Goal: Transaction & Acquisition: Purchase product/service

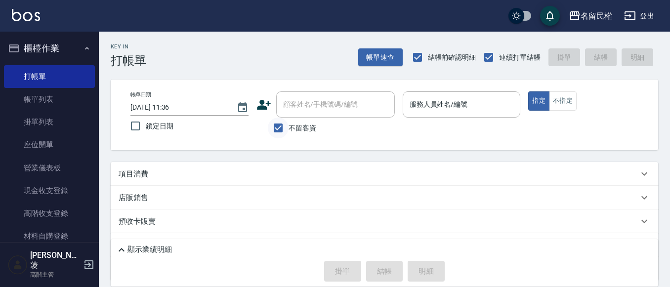
drag, startPoint x: 280, startPoint y: 126, endPoint x: 285, endPoint y: 121, distance: 6.6
click at [281, 125] on input "不留客資" at bounding box center [278, 128] width 21 height 21
checkbox input "false"
click at [295, 114] on div "顧客姓名/手機號碼/編號" at bounding box center [335, 104] width 119 height 26
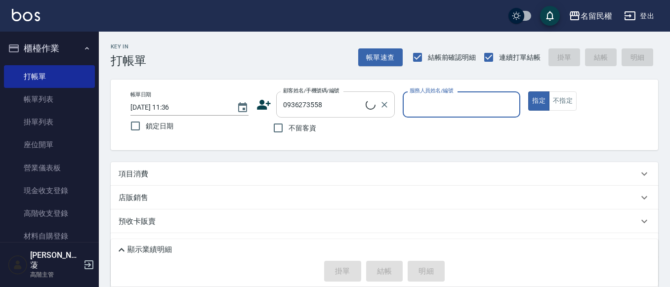
click at [324, 109] on input "0936273558" at bounding box center [323, 104] width 85 height 17
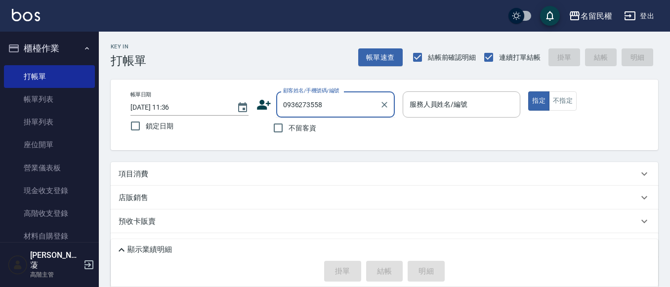
click at [324, 109] on input "0936273558" at bounding box center [328, 104] width 95 height 17
click at [332, 103] on input "0936273558" at bounding box center [328, 104] width 95 height 17
click at [322, 107] on input "0936273558" at bounding box center [328, 104] width 95 height 17
click at [318, 101] on input "09362735558" at bounding box center [328, 104] width 95 height 17
click at [329, 99] on input "0936273558" at bounding box center [328, 104] width 95 height 17
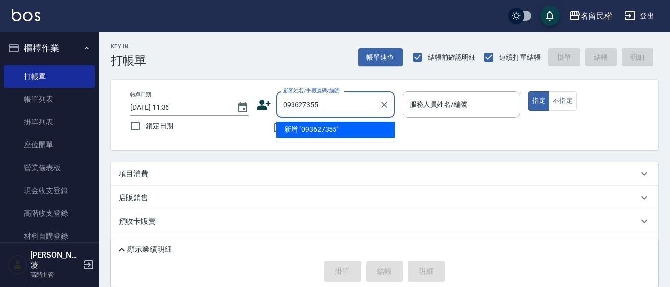
type input "0936273558"
click at [384, 108] on icon "Clear" at bounding box center [385, 105] width 10 height 10
type input "ㄓ"
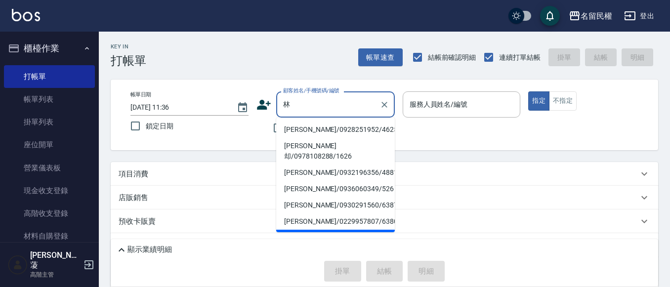
click at [363, 230] on li "[PERSON_NAME]/0975380991/308" at bounding box center [335, 238] width 119 height 16
type input "[PERSON_NAME]/0975380991/308"
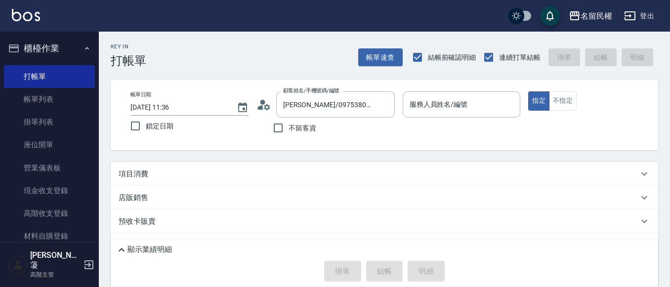
click at [265, 107] on icon at bounding box center [267, 107] width 6 height 6
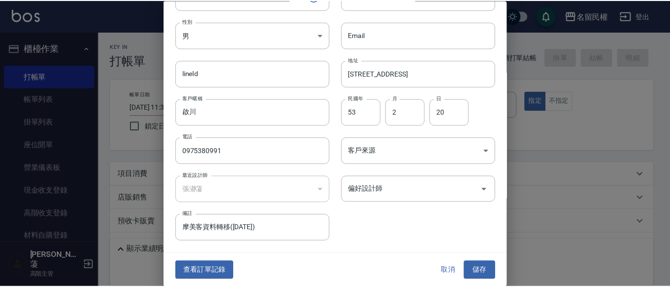
scroll to position [55, 0]
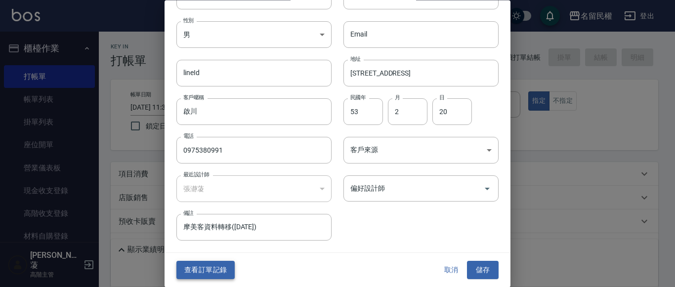
click at [222, 270] on button "查看訂單記錄" at bounding box center [205, 270] width 58 height 18
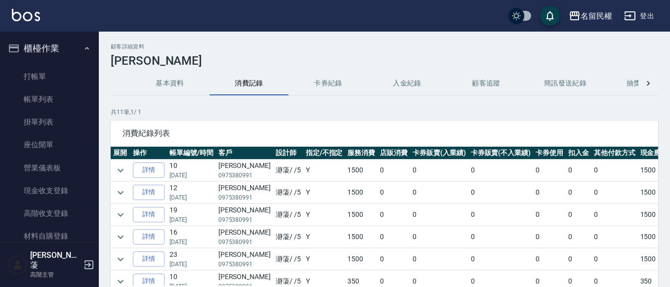
click at [127, 164] on td at bounding box center [121, 171] width 20 height 22
click at [121, 167] on icon "expand row" at bounding box center [121, 171] width 12 height 12
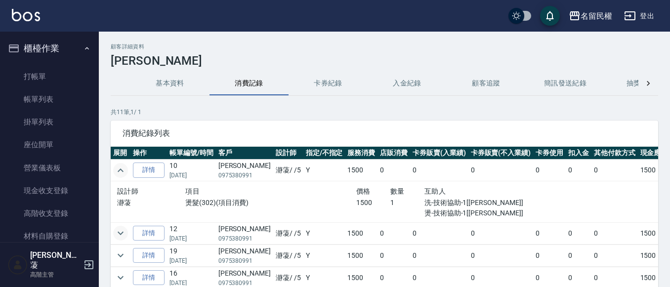
click at [120, 228] on icon "expand row" at bounding box center [121, 233] width 12 height 12
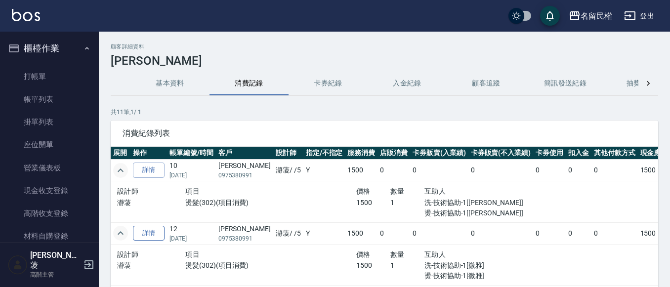
scroll to position [99, 0]
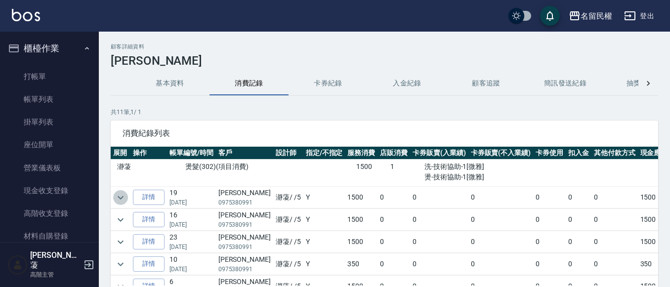
click at [121, 201] on icon "expand row" at bounding box center [121, 198] width 12 height 12
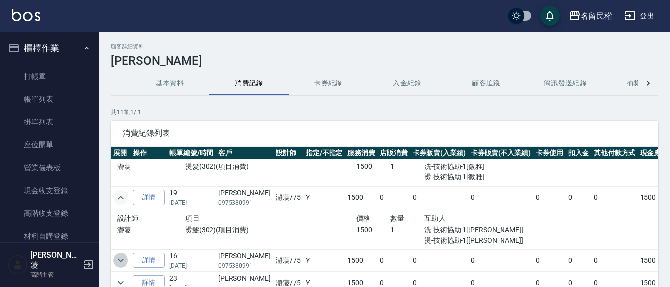
click at [116, 258] on icon "expand row" at bounding box center [121, 260] width 12 height 12
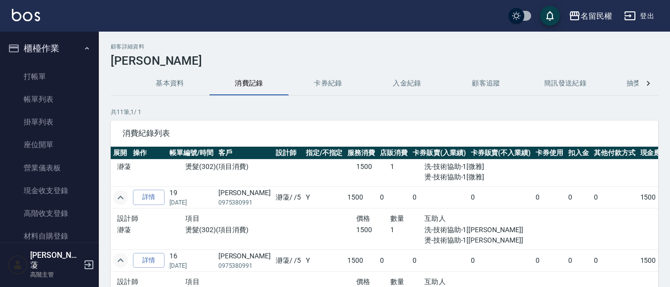
scroll to position [148, 0]
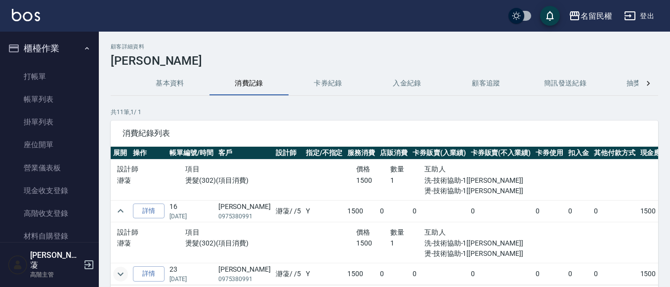
click at [117, 272] on icon "expand row" at bounding box center [121, 274] width 12 height 12
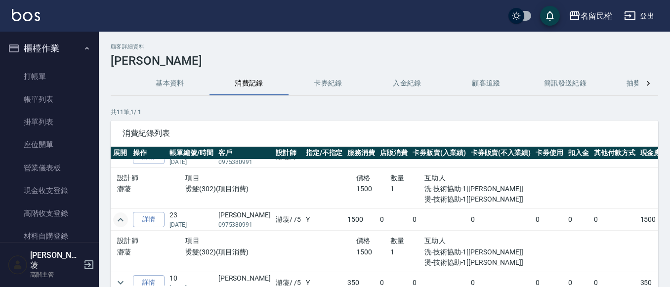
scroll to position [296, 0]
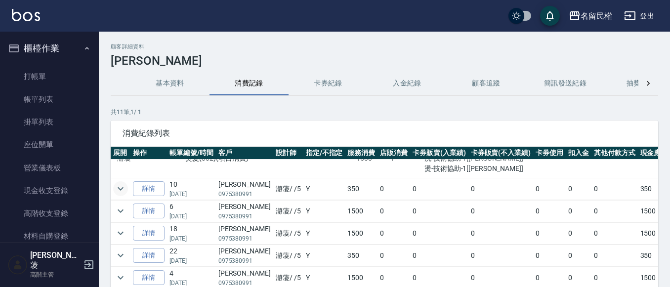
click at [121, 190] on icon "expand row" at bounding box center [121, 188] width 6 height 3
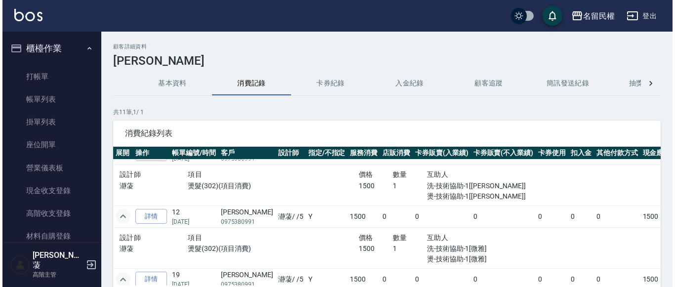
scroll to position [0, 0]
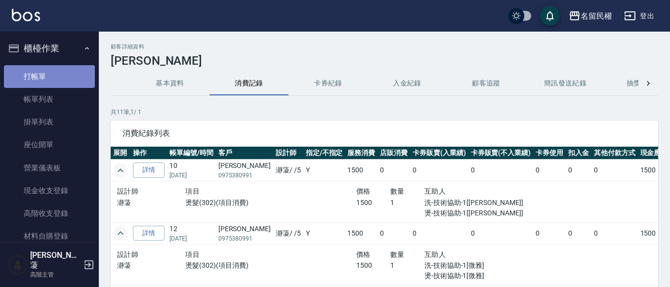
drag, startPoint x: 50, startPoint y: 72, endPoint x: 73, endPoint y: 74, distance: 23.3
click at [49, 72] on link "打帳單" at bounding box center [49, 76] width 91 height 23
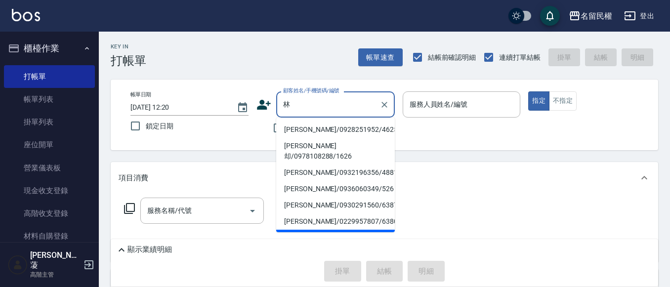
click at [316, 230] on li "[PERSON_NAME]/0975380991/308" at bounding box center [335, 238] width 119 height 16
type input "[PERSON_NAME]/0975380991/308"
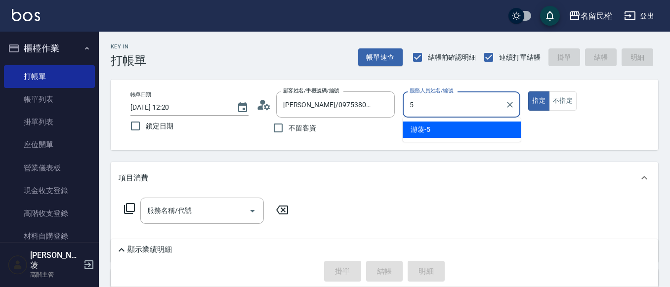
type input "瀞蓤-5"
type button "true"
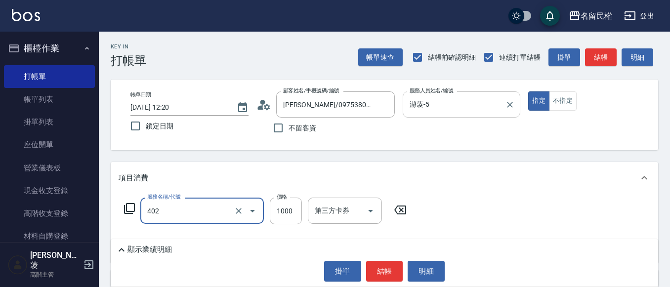
type input "染髮(402)"
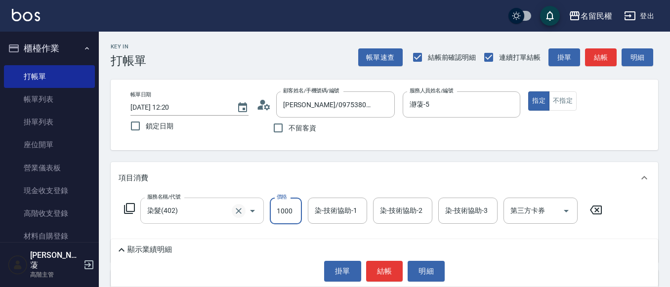
click at [240, 212] on icon "Clear" at bounding box center [239, 211] width 6 height 6
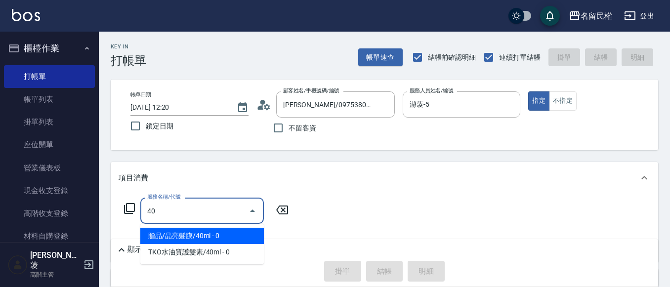
type input "4"
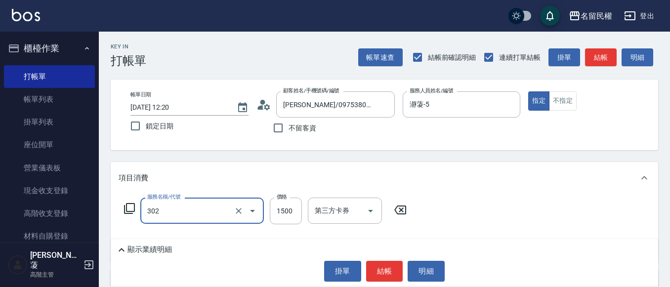
type input "燙髮(302)"
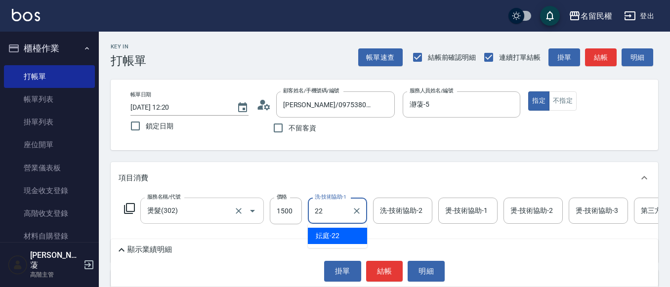
type input "妘庭-22"
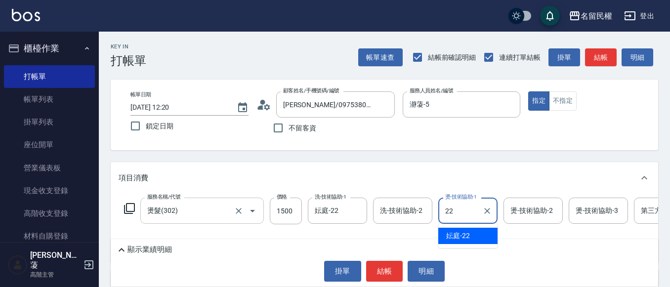
type input "妘庭-22"
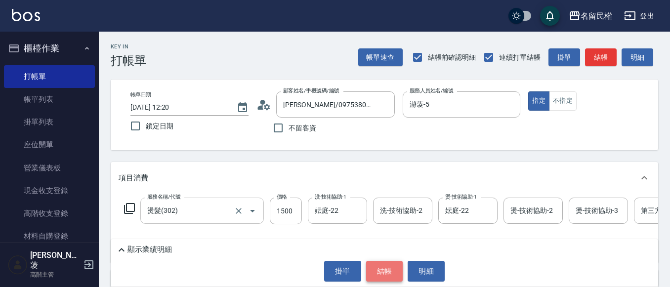
click at [388, 270] on button "結帳" at bounding box center [384, 271] width 37 height 21
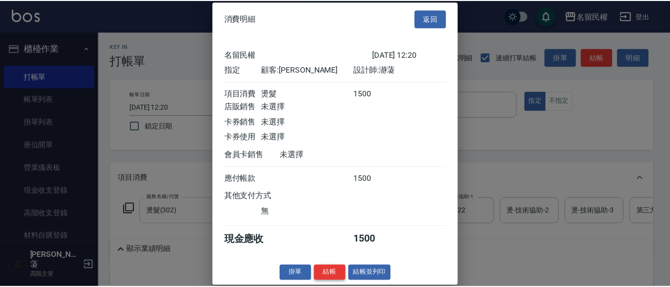
scroll to position [13, 0]
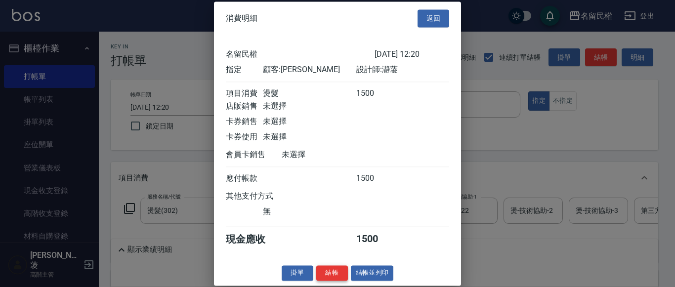
click at [328, 275] on button "結帳" at bounding box center [332, 272] width 32 height 15
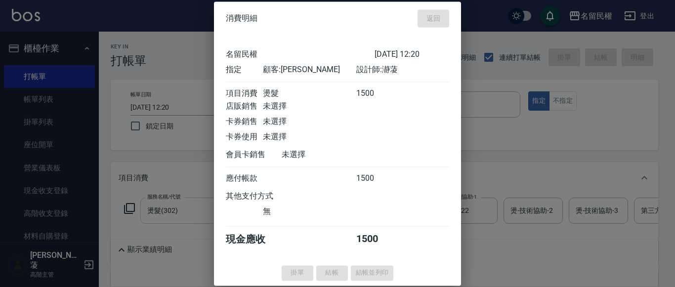
type input "[DATE] 12:21"
